Goal: Information Seeking & Learning: Learn about a topic

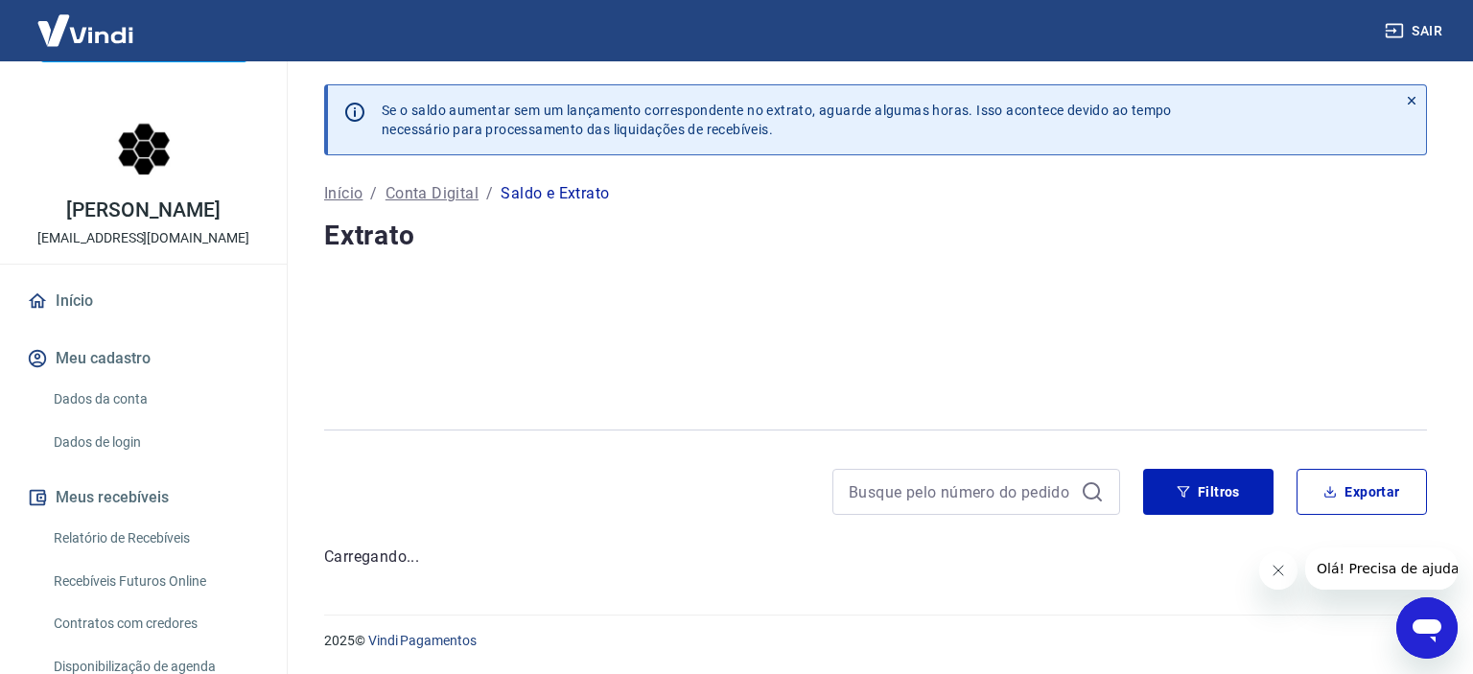
scroll to position [15, 0]
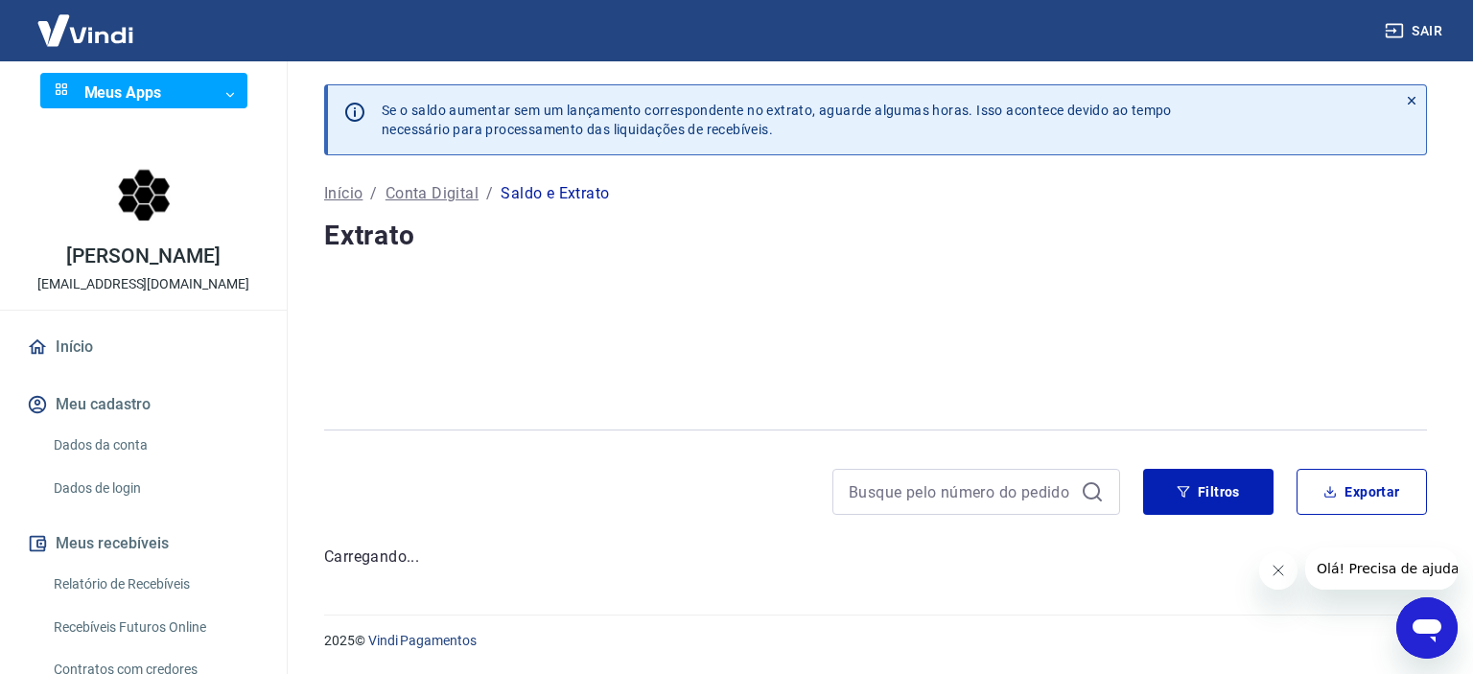
click at [1271, 575] on icon "Fechar mensagem da empresa" at bounding box center [1277, 570] width 15 height 15
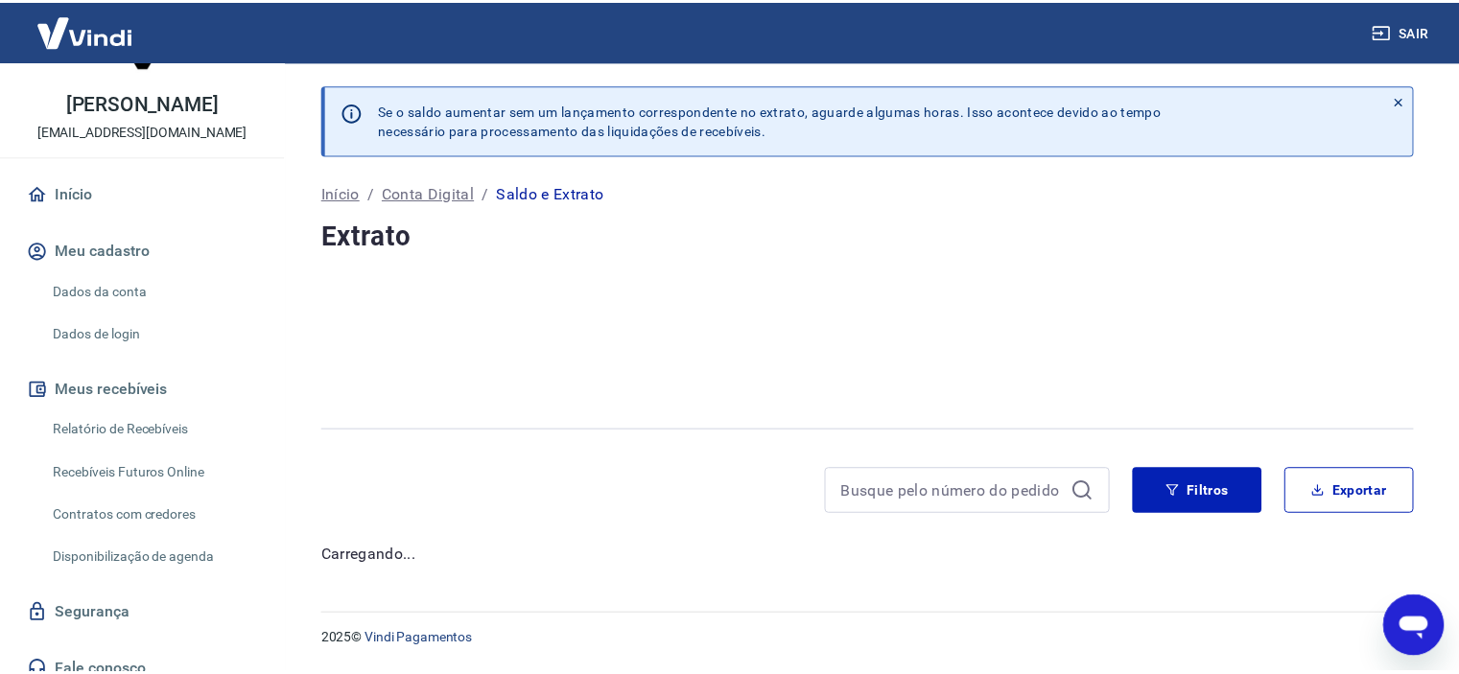
scroll to position [207, 0]
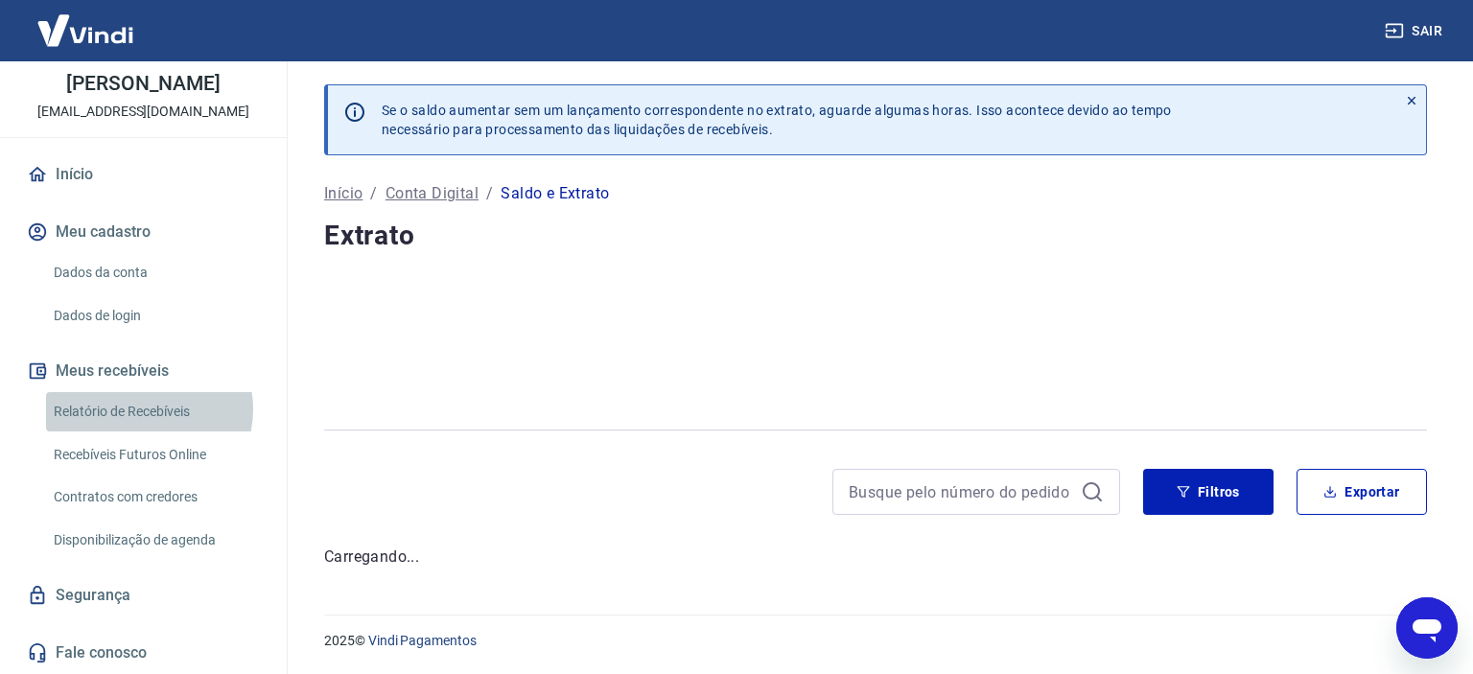
click at [150, 410] on link "Relatório de Recebíveis" at bounding box center [155, 411] width 218 height 39
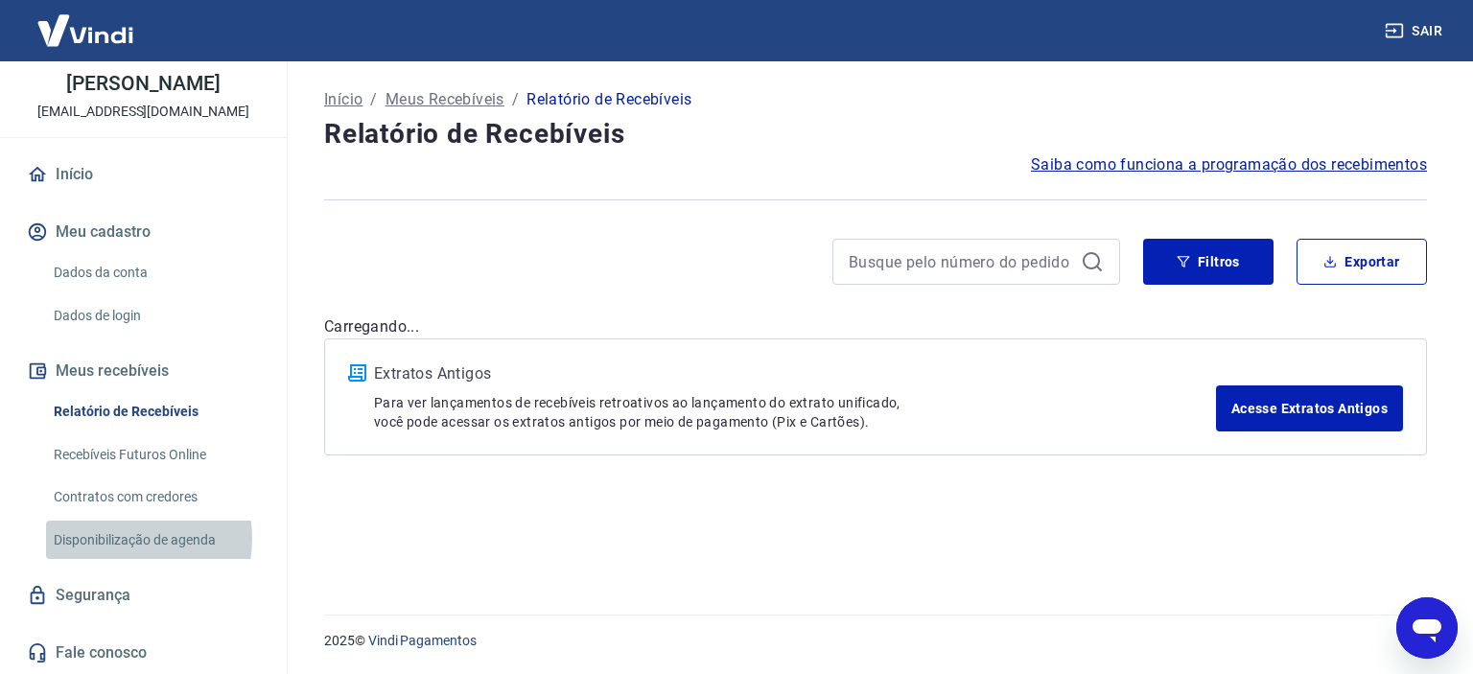
click at [126, 539] on link "Disponibilização de agenda" at bounding box center [155, 540] width 218 height 39
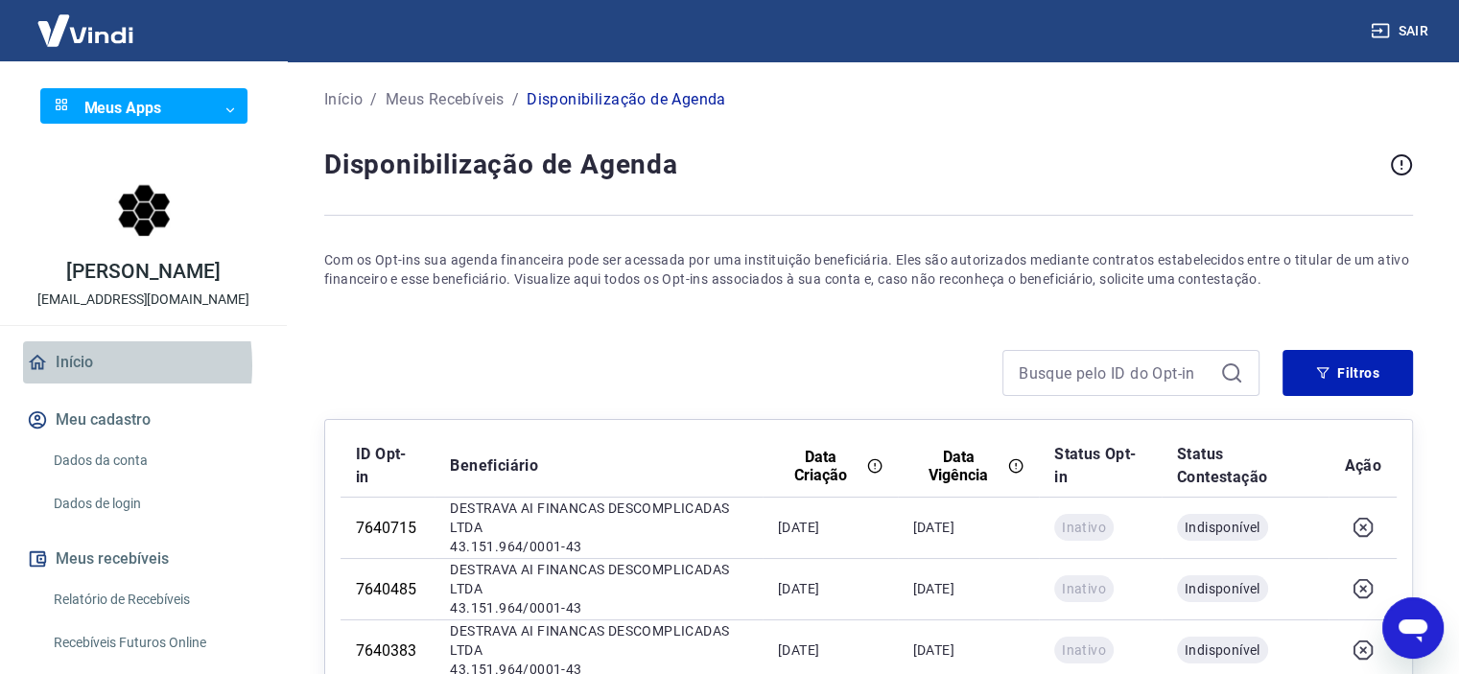
click at [58, 384] on link "Início" at bounding box center [143, 362] width 241 height 42
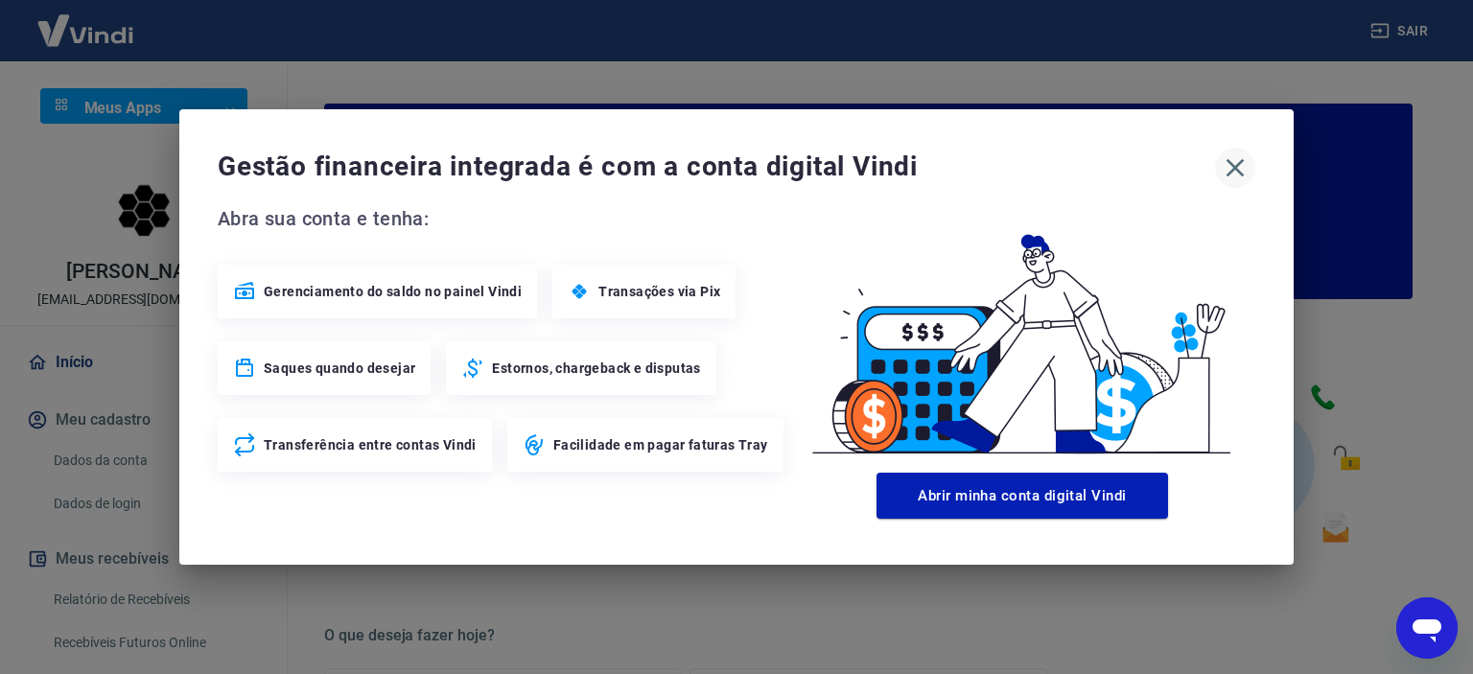
click at [1236, 173] on icon "button" at bounding box center [1235, 168] width 31 height 31
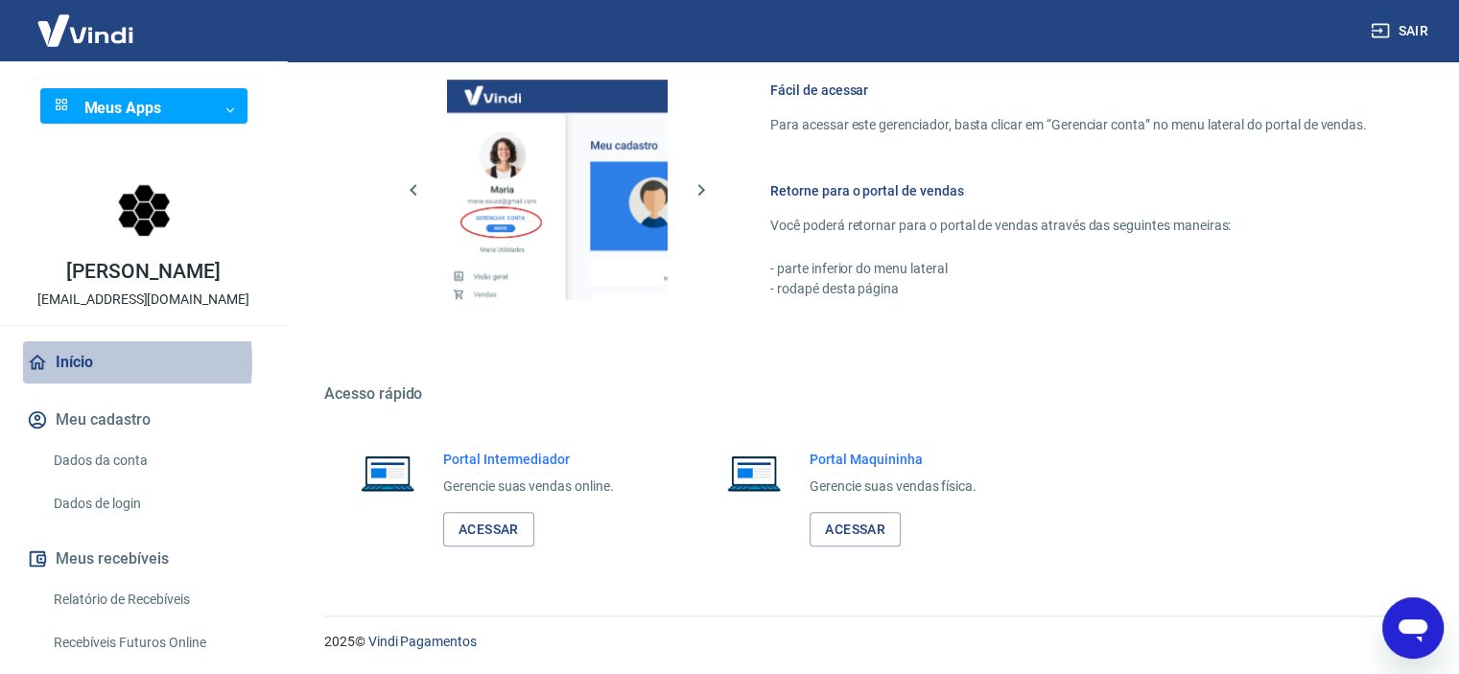
click at [66, 382] on link "Início" at bounding box center [143, 362] width 241 height 42
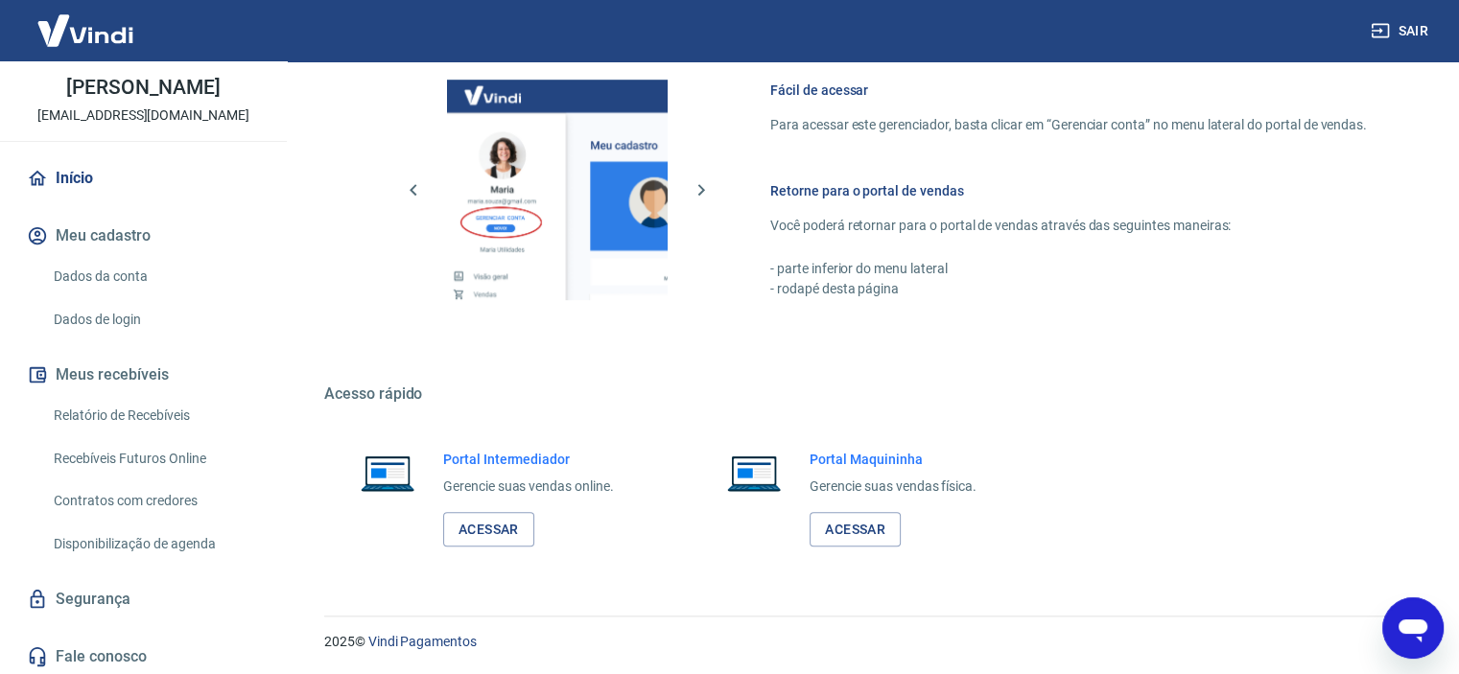
scroll to position [207, 0]
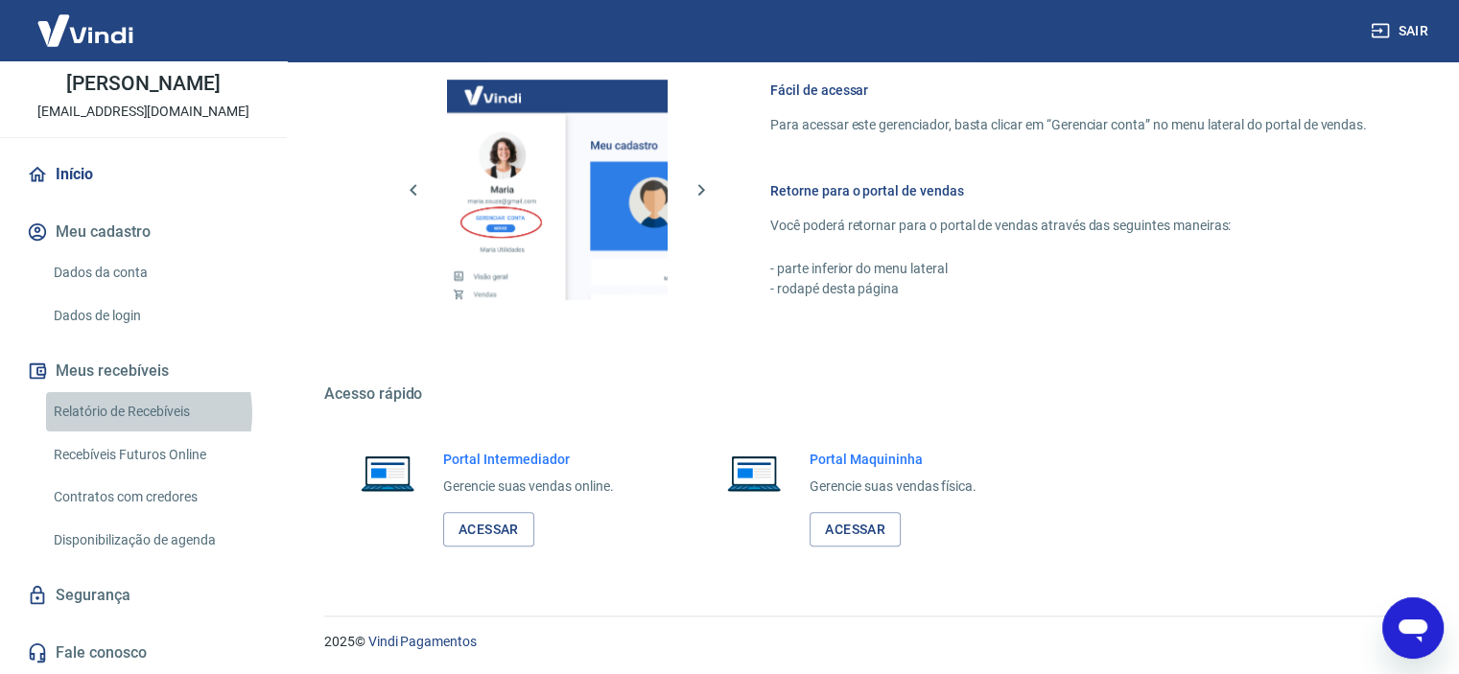
click at [126, 413] on link "Relatório de Recebíveis" at bounding box center [155, 411] width 218 height 39
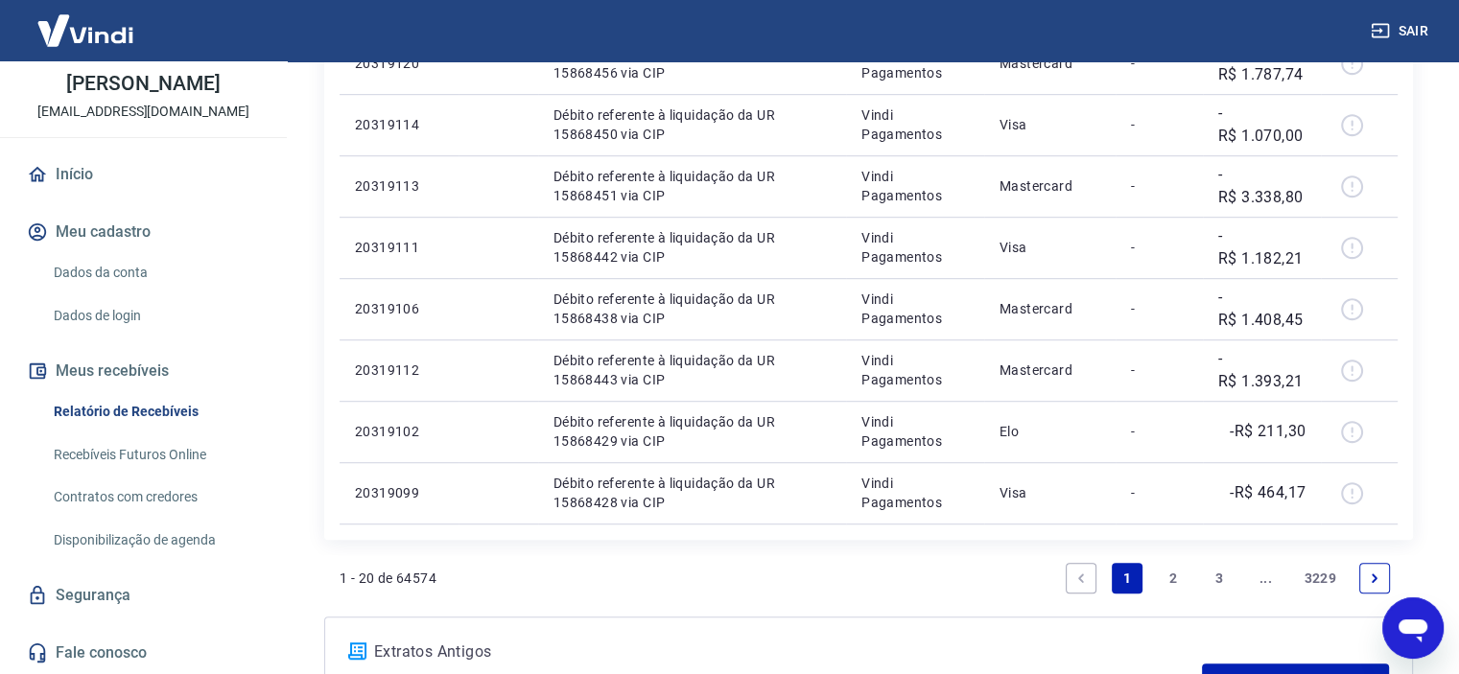
scroll to position [1247, 0]
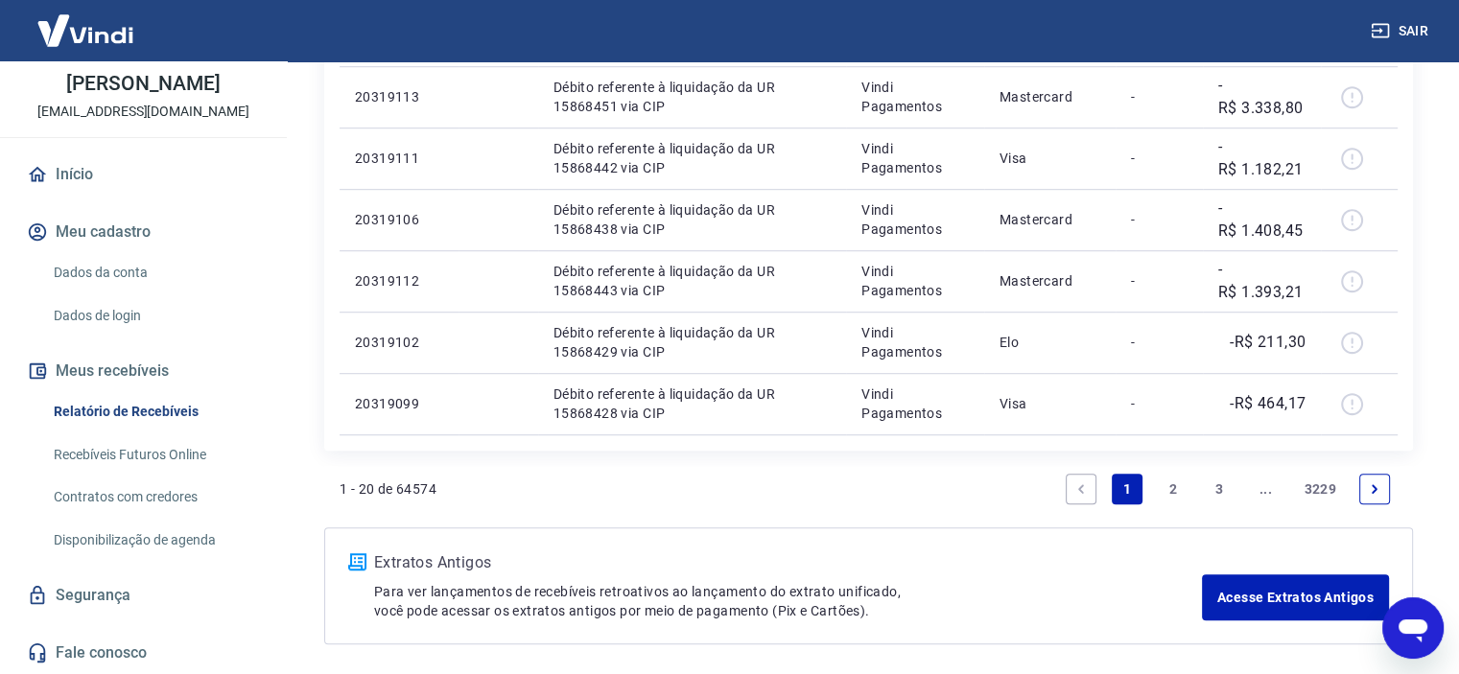
click at [1163, 486] on link "2" at bounding box center [1173, 489] width 31 height 31
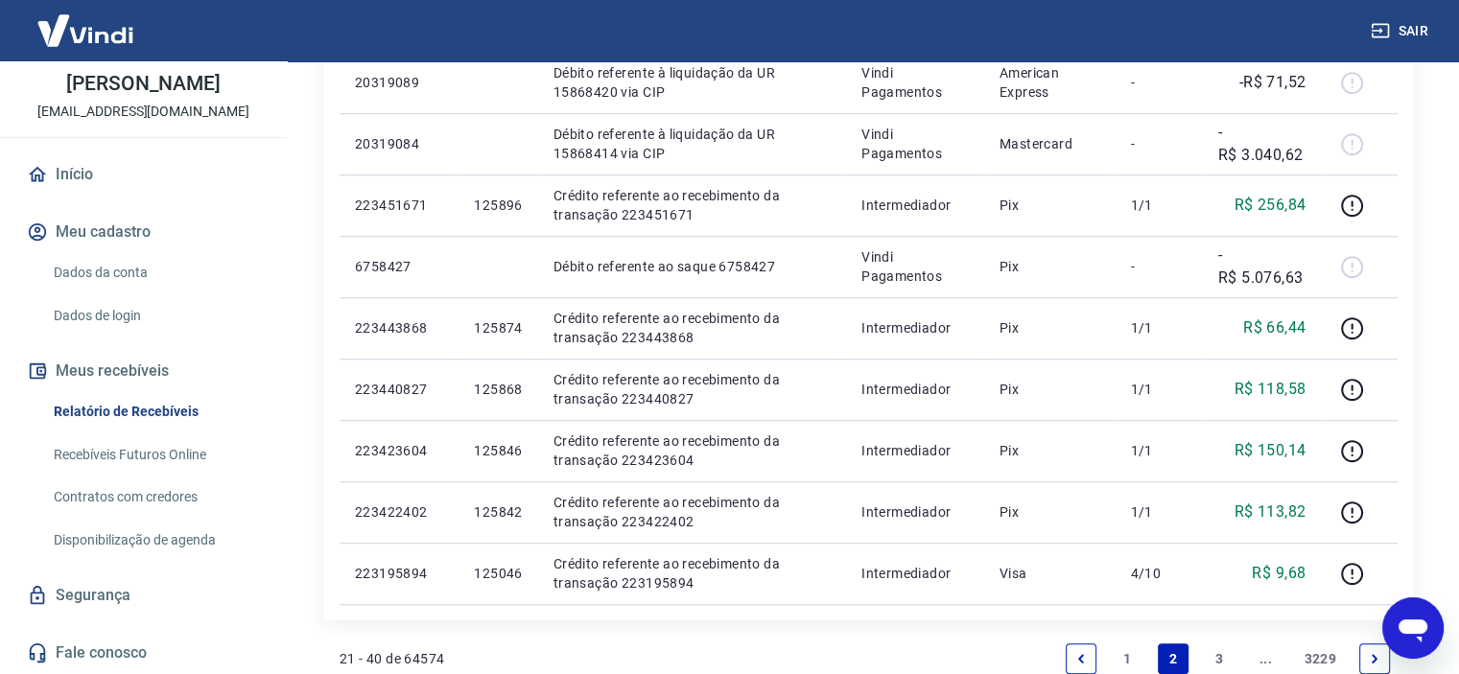
scroll to position [1247, 0]
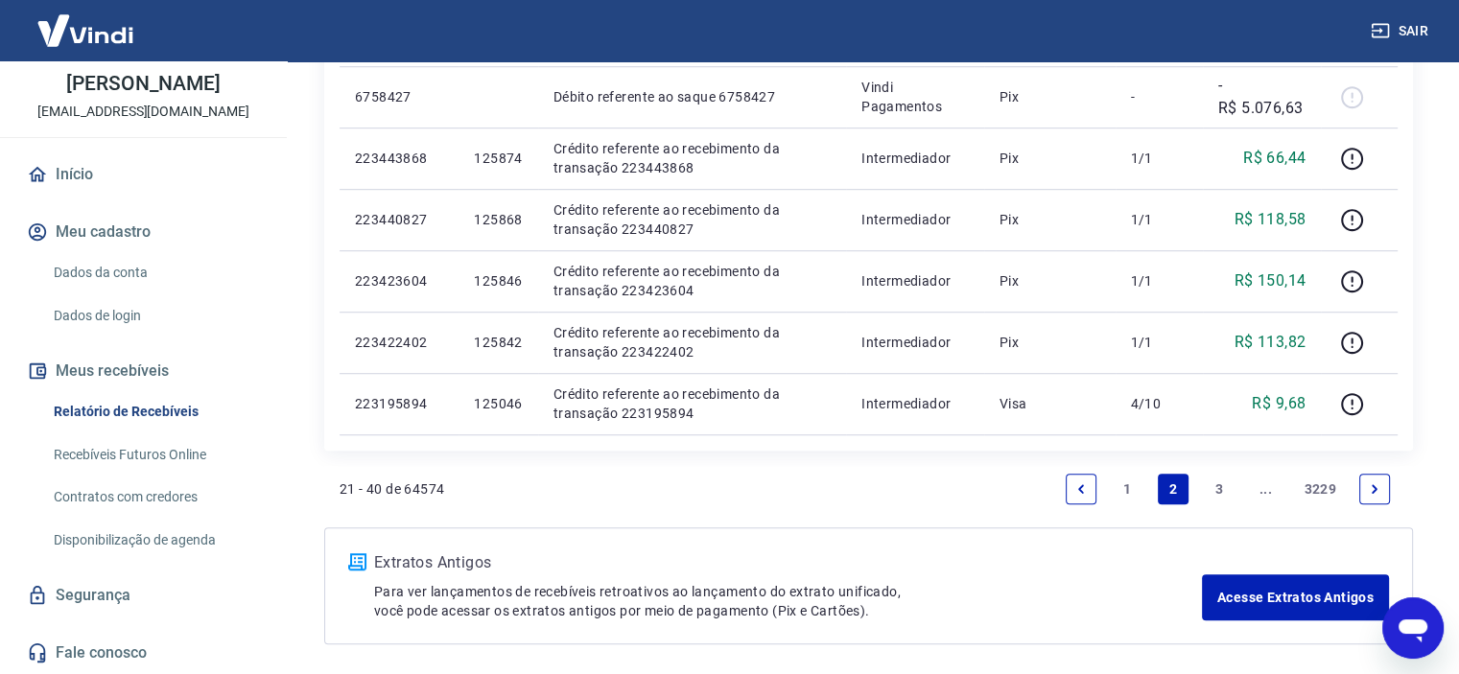
click at [1216, 490] on link "3" at bounding box center [1219, 489] width 31 height 31
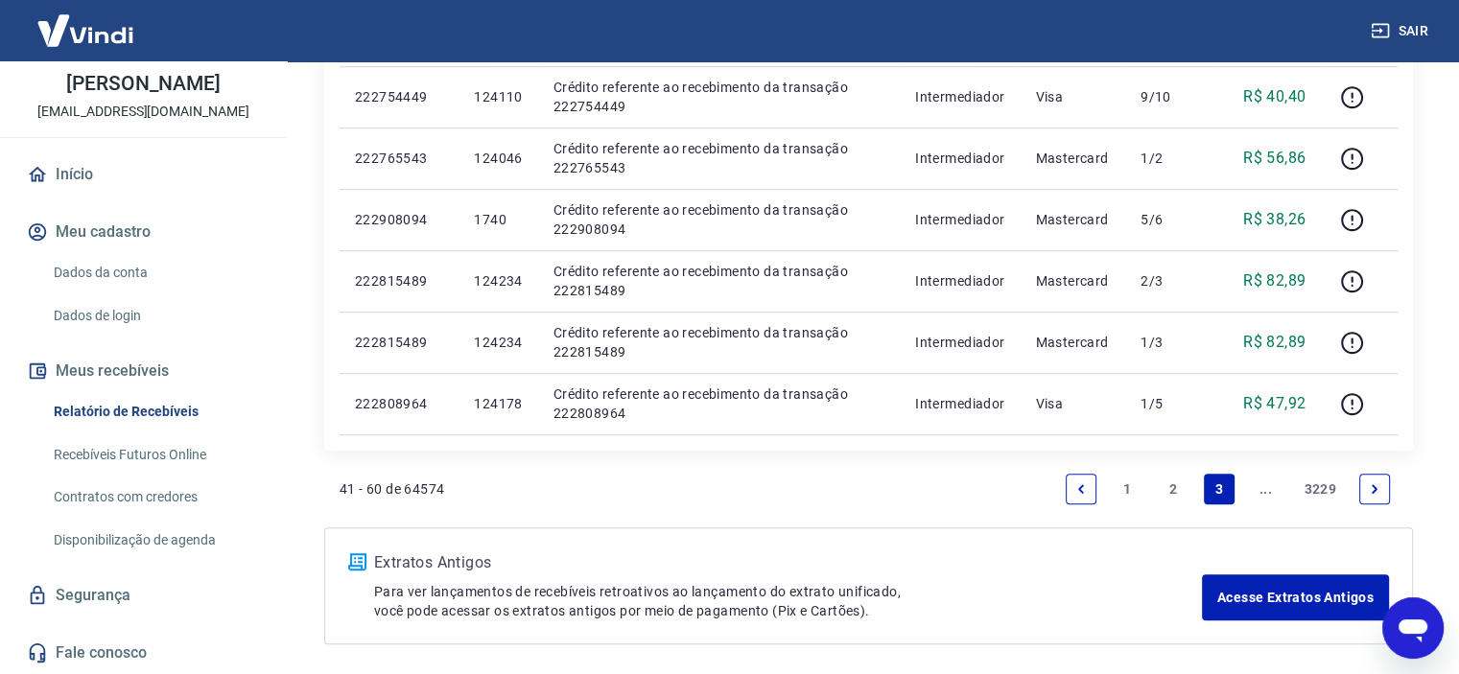
scroll to position [169, 0]
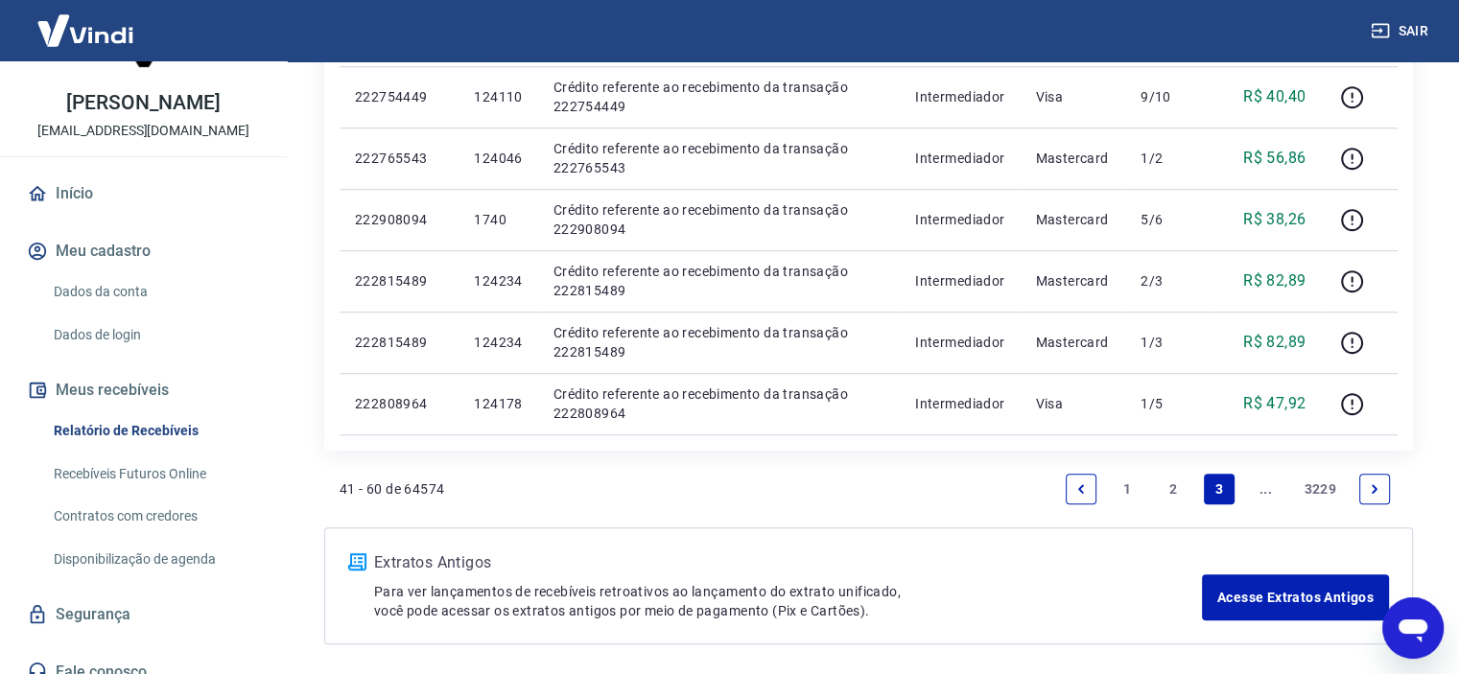
click at [127, 140] on p "[EMAIL_ADDRESS][DOMAIN_NAME]" at bounding box center [143, 131] width 212 height 20
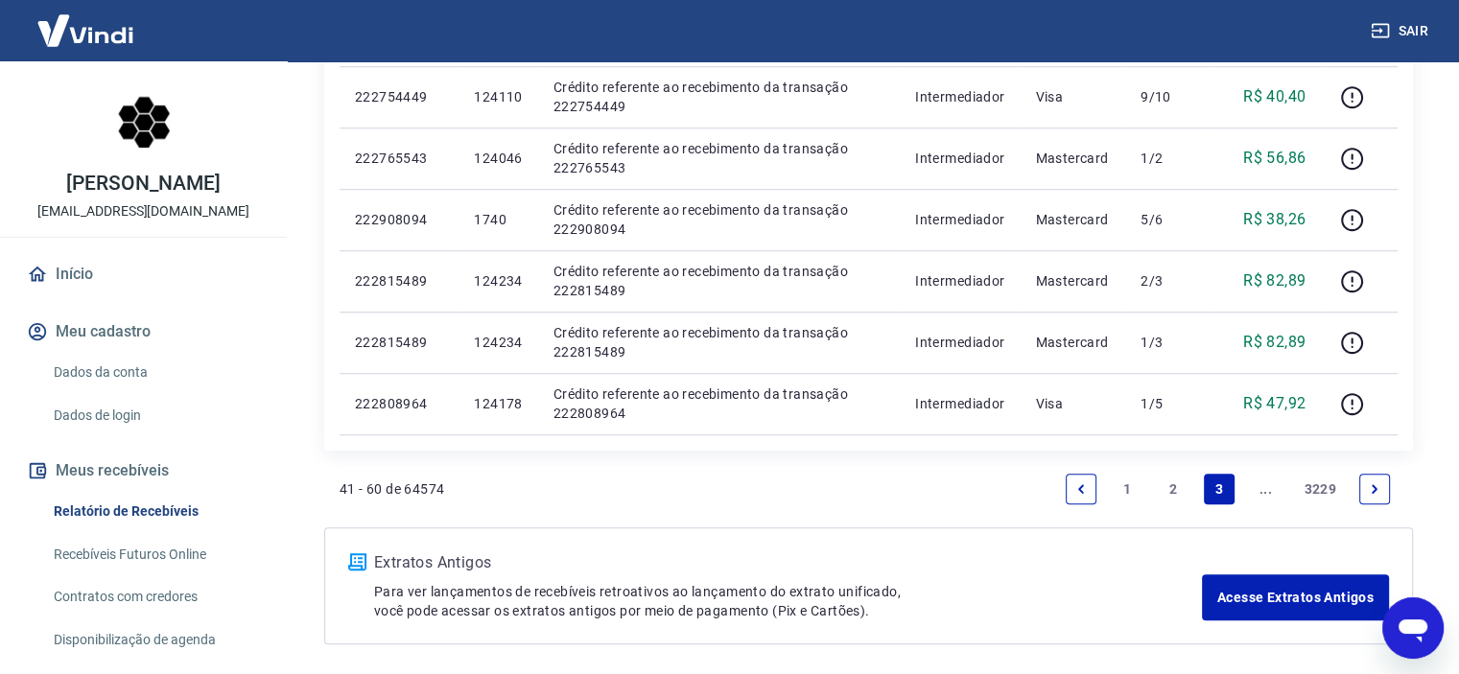
scroll to position [0, 0]
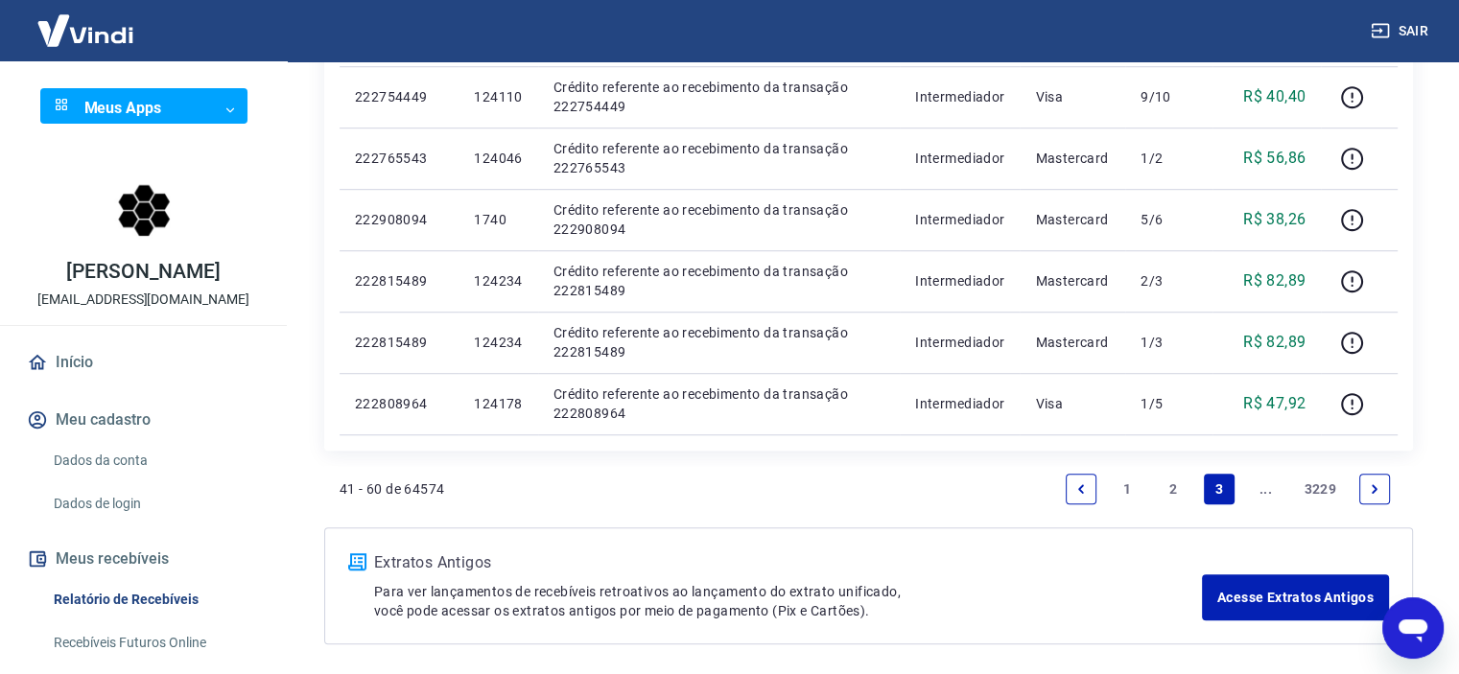
click at [132, 204] on img at bounding box center [144, 215] width 77 height 77
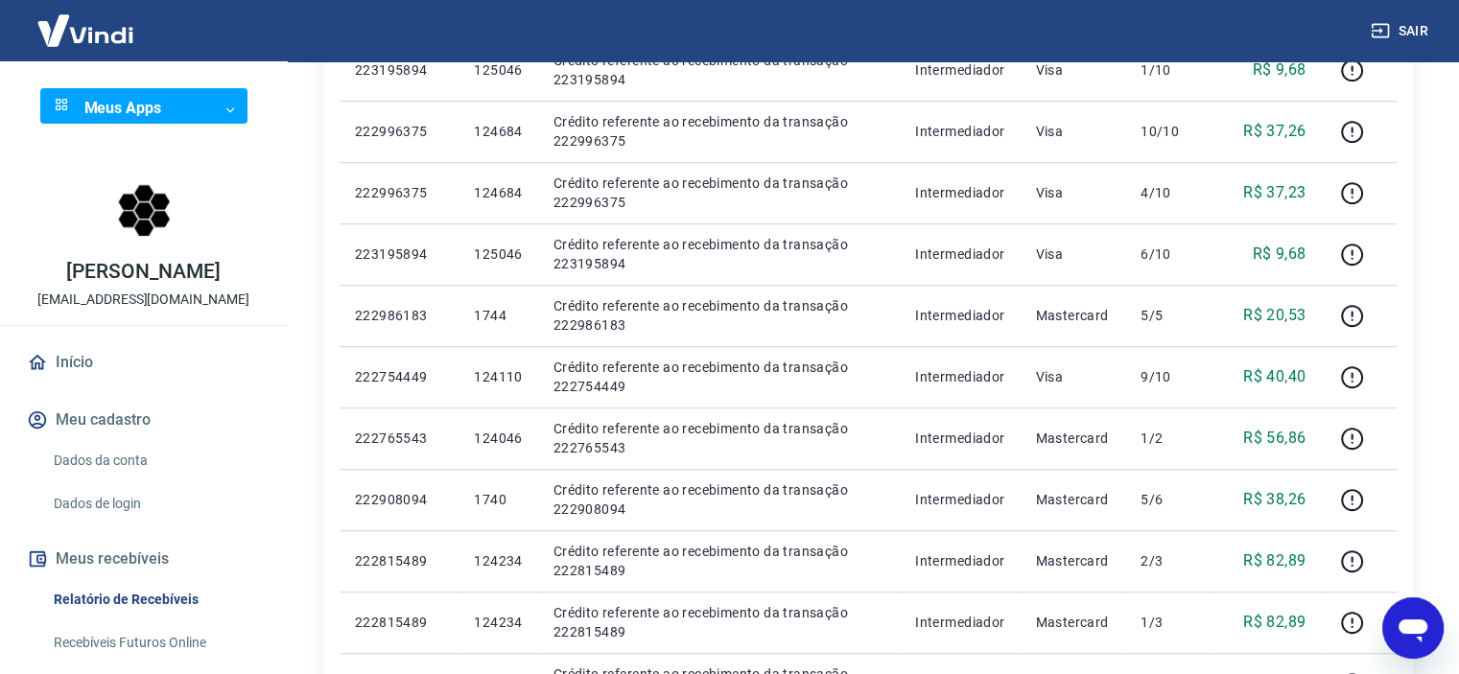
scroll to position [959, 0]
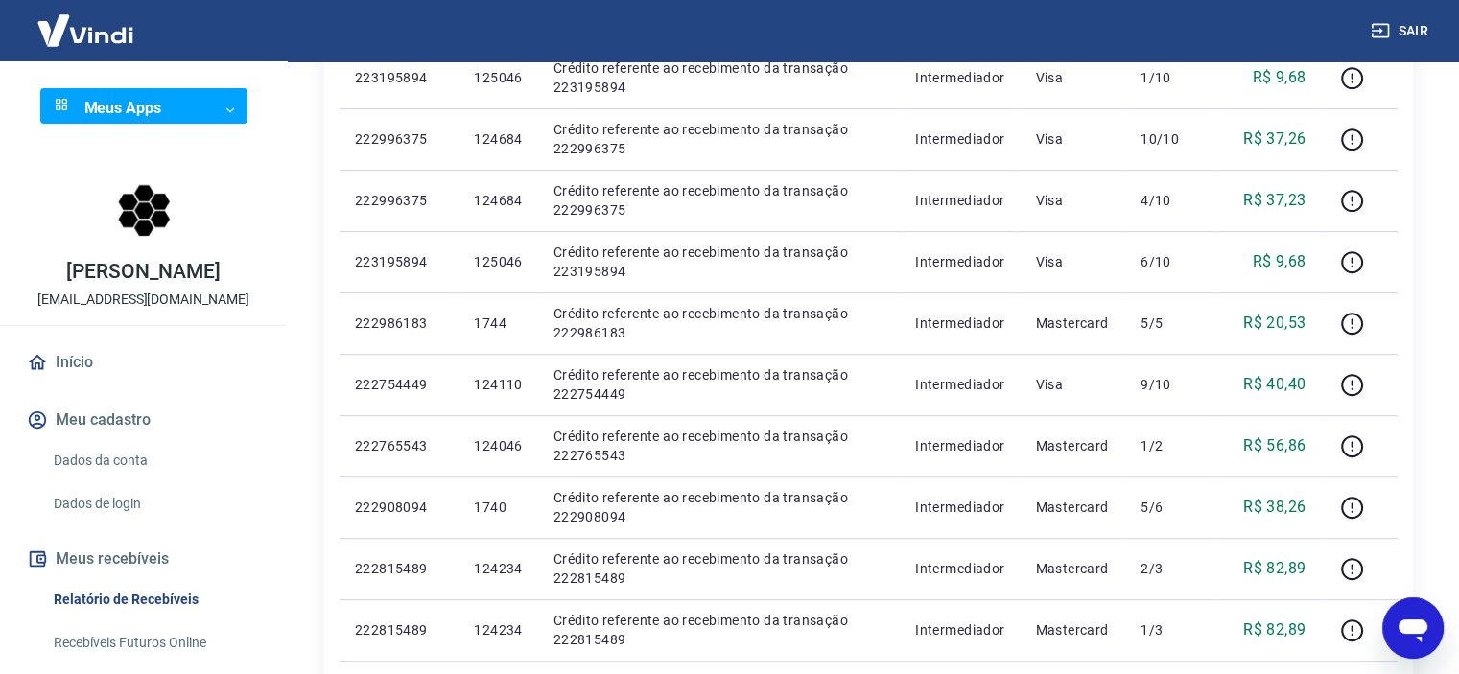
click at [97, 36] on img at bounding box center [85, 30] width 125 height 59
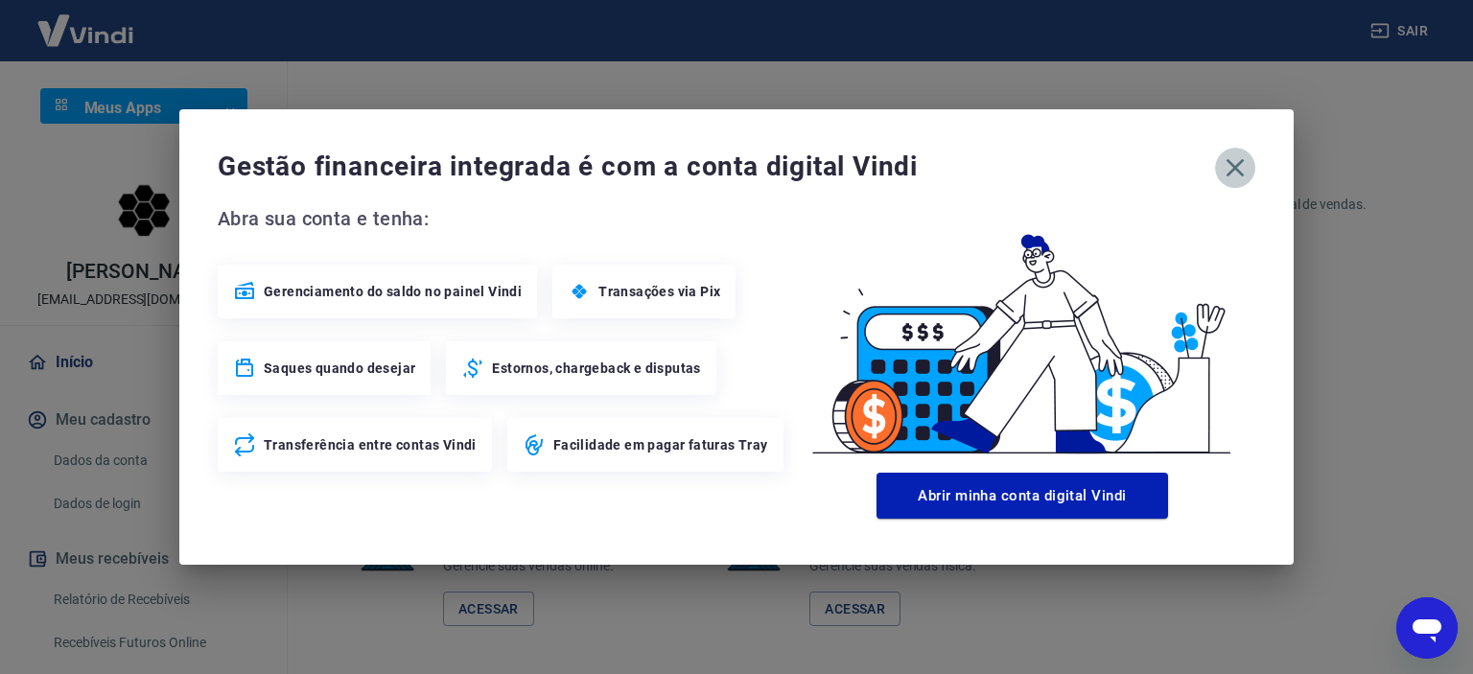
click at [1237, 160] on icon "button" at bounding box center [1235, 168] width 31 height 31
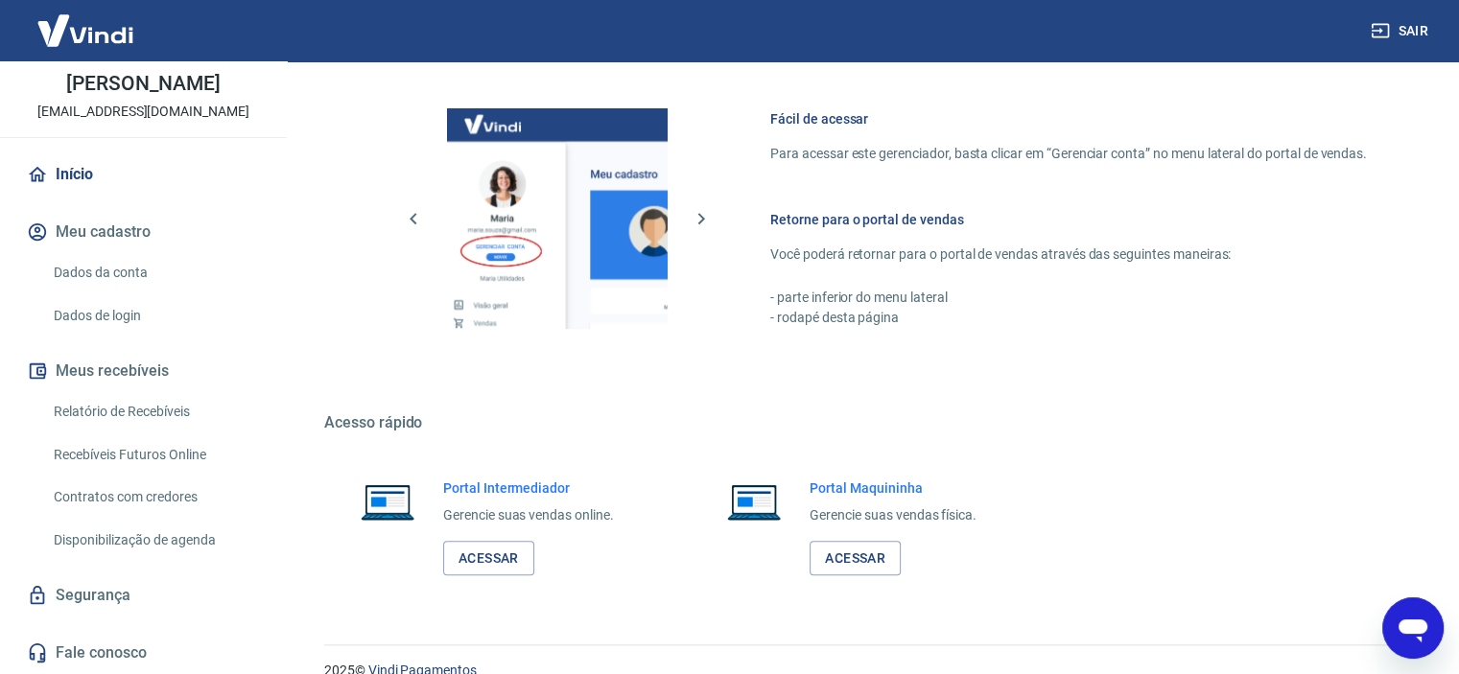
scroll to position [1039, 0]
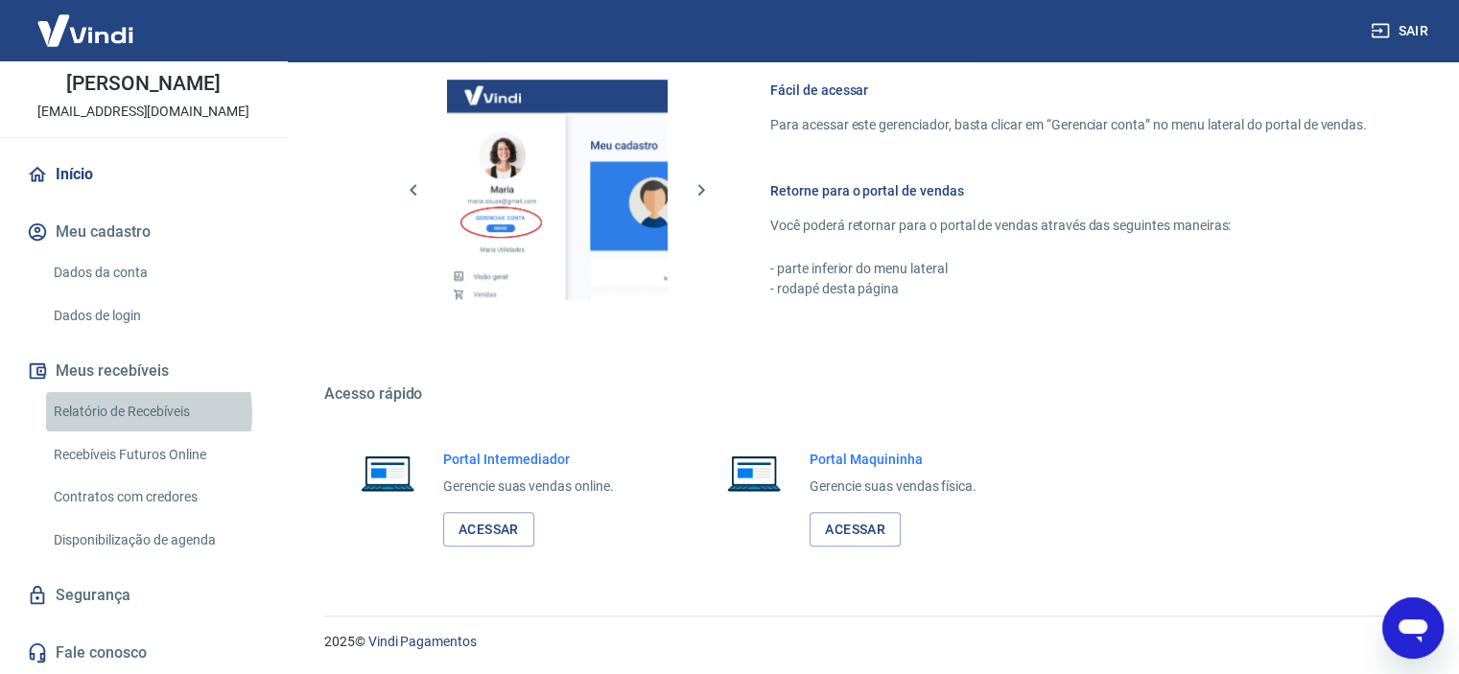
click at [120, 413] on link "Relatório de Recebíveis" at bounding box center [155, 411] width 218 height 39
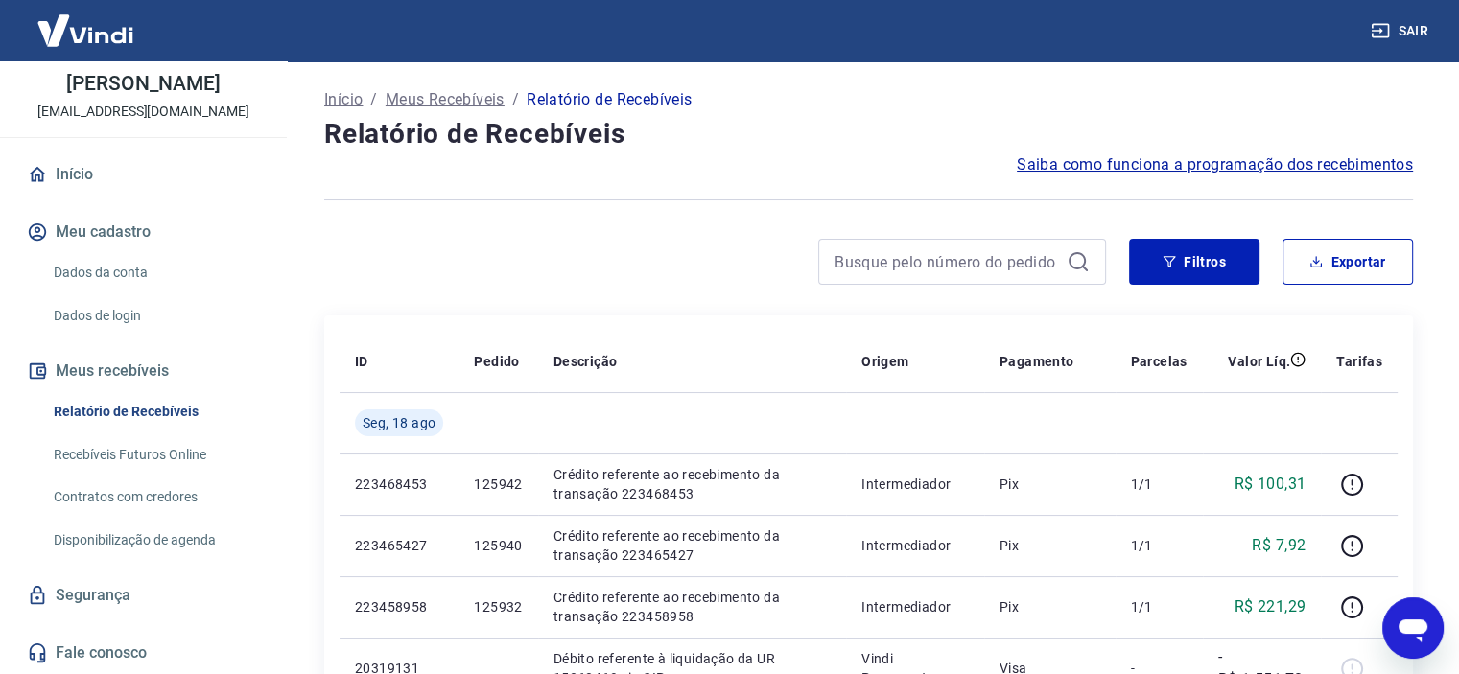
click at [1108, 168] on span "Saiba como funciona a programação dos recebimentos" at bounding box center [1215, 164] width 396 height 23
click at [349, 102] on p "Início" at bounding box center [343, 99] width 38 height 23
